Goal: Information Seeking & Learning: Learn about a topic

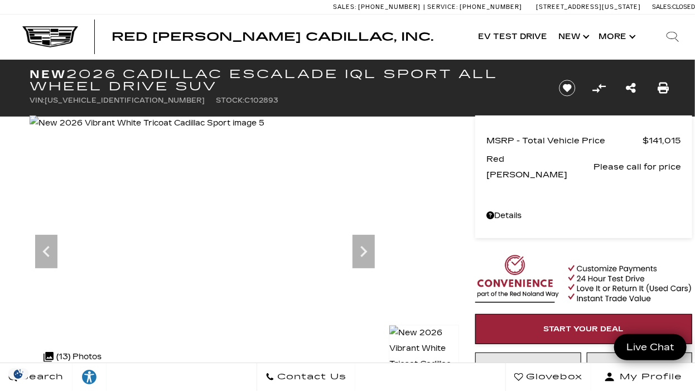
click at [174, 131] on img at bounding box center [147, 124] width 235 height 16
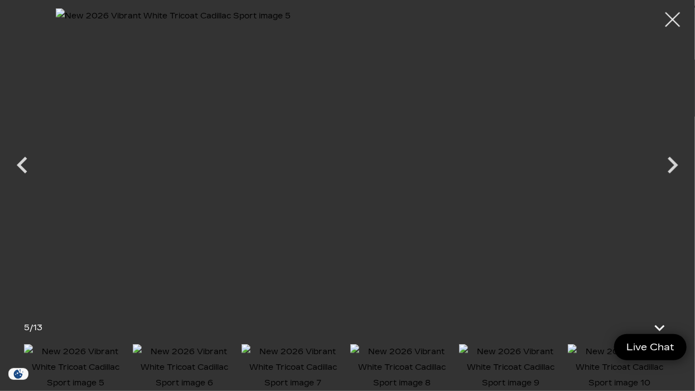
click at [668, 17] on div at bounding box center [673, 20] width 30 height 30
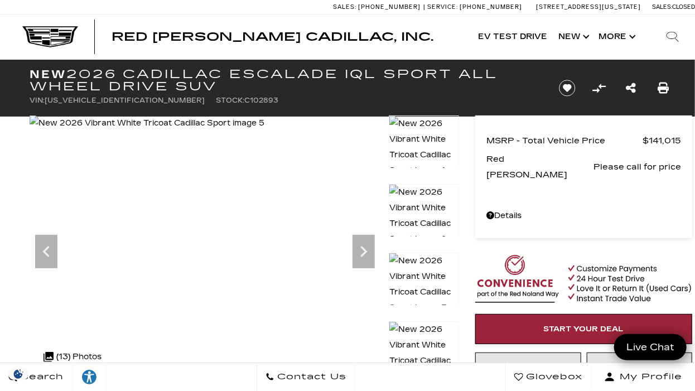
click at [138, 131] on img at bounding box center [147, 124] width 235 height 16
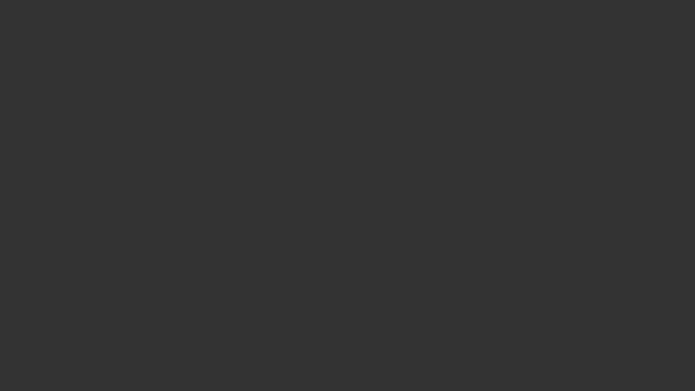
click at [603, 193] on img at bounding box center [344, 155] width 584 height 294
